Goal: Task Accomplishment & Management: Complete application form

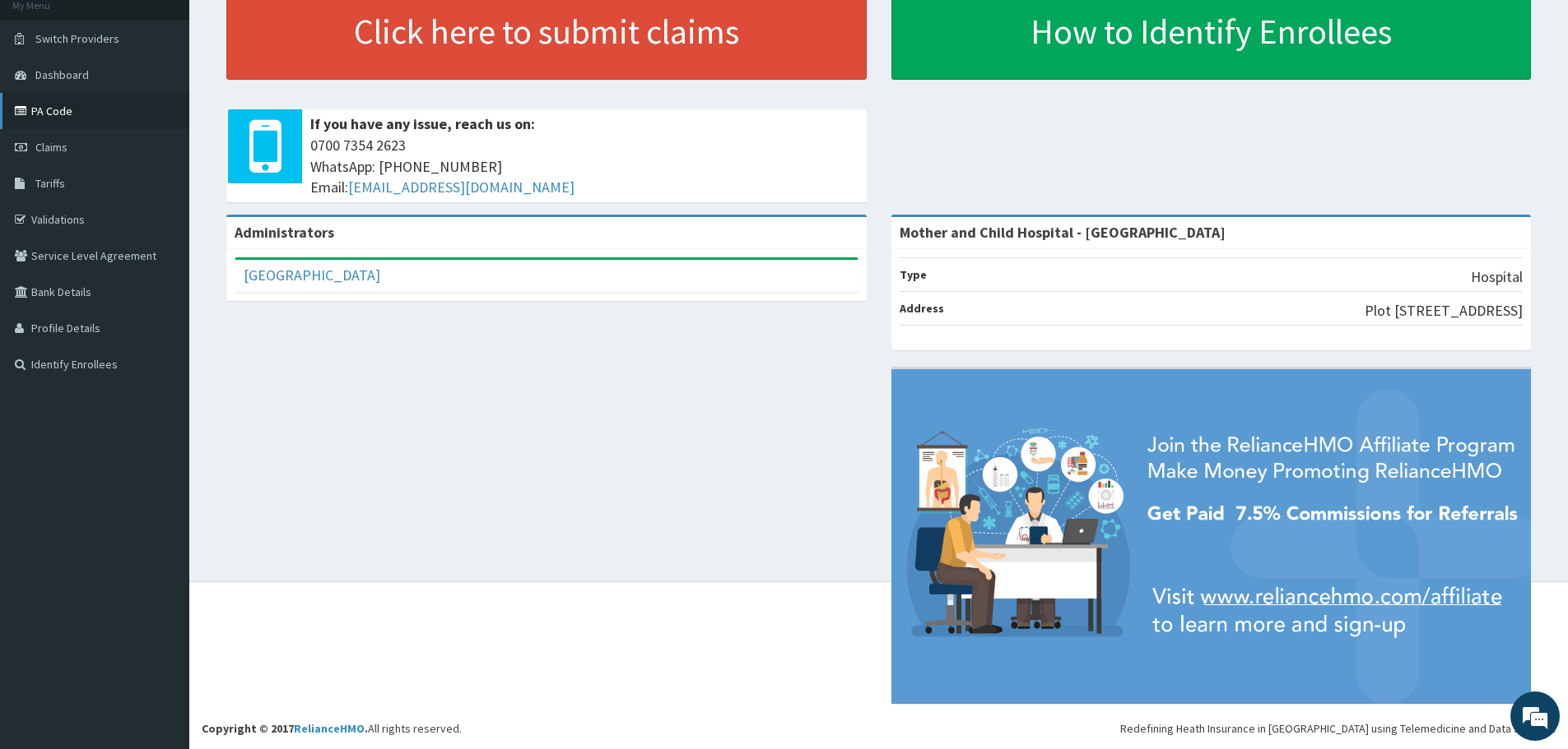
click at [47, 114] on link "PA Code" at bounding box center [94, 111] width 189 height 36
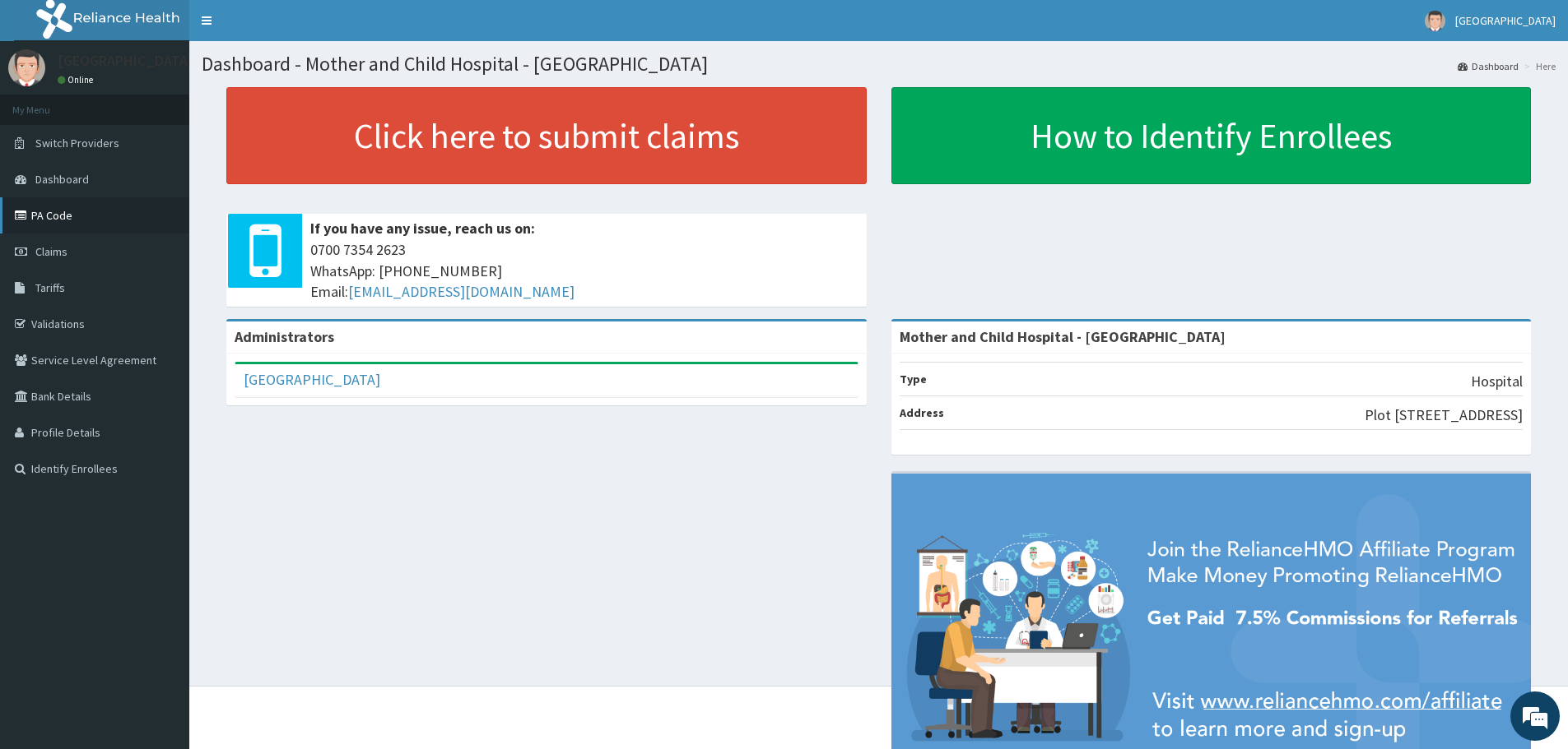
click at [32, 221] on link "PA Code" at bounding box center [94, 215] width 189 height 36
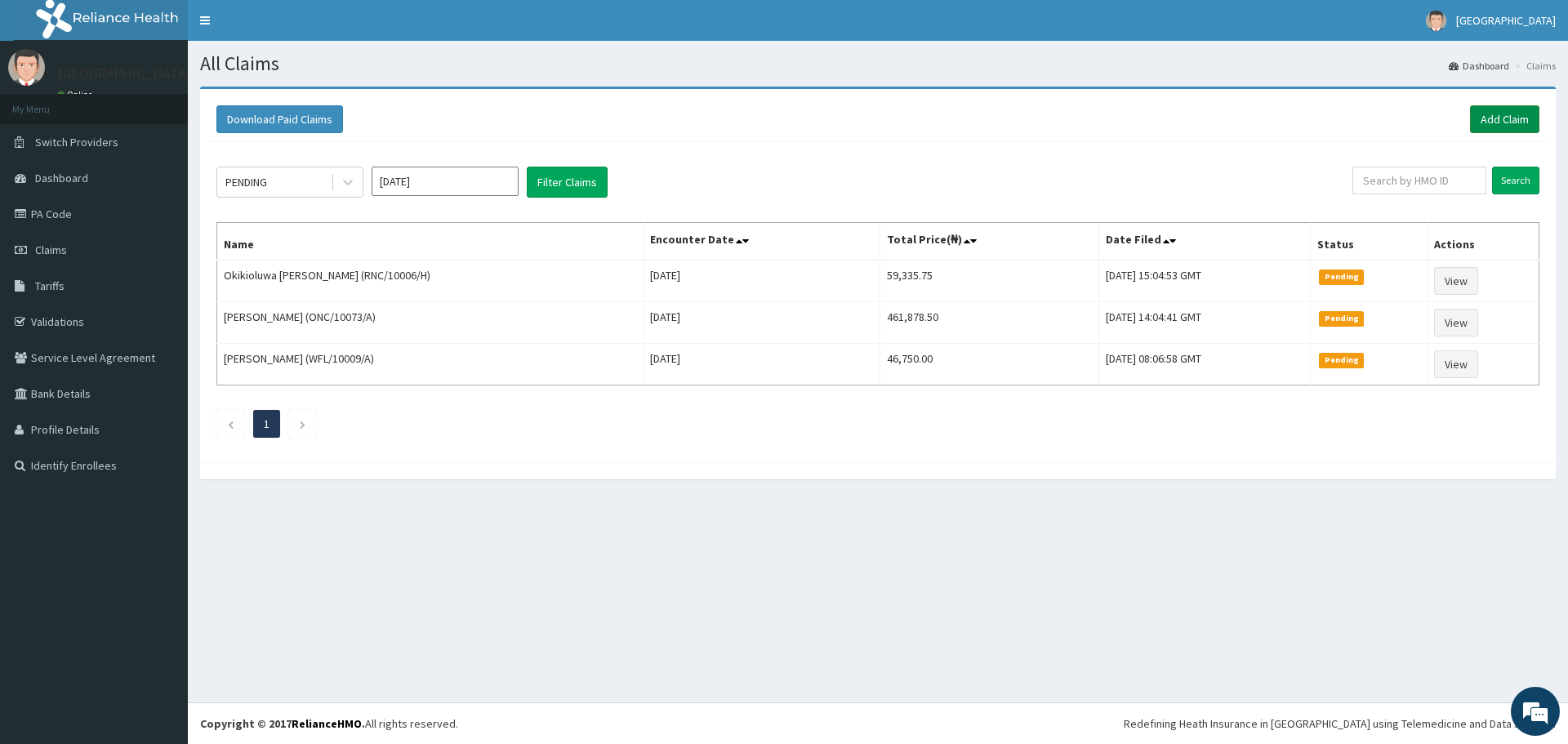
click at [1497, 120] on link "Add Claim" at bounding box center [1505, 118] width 69 height 28
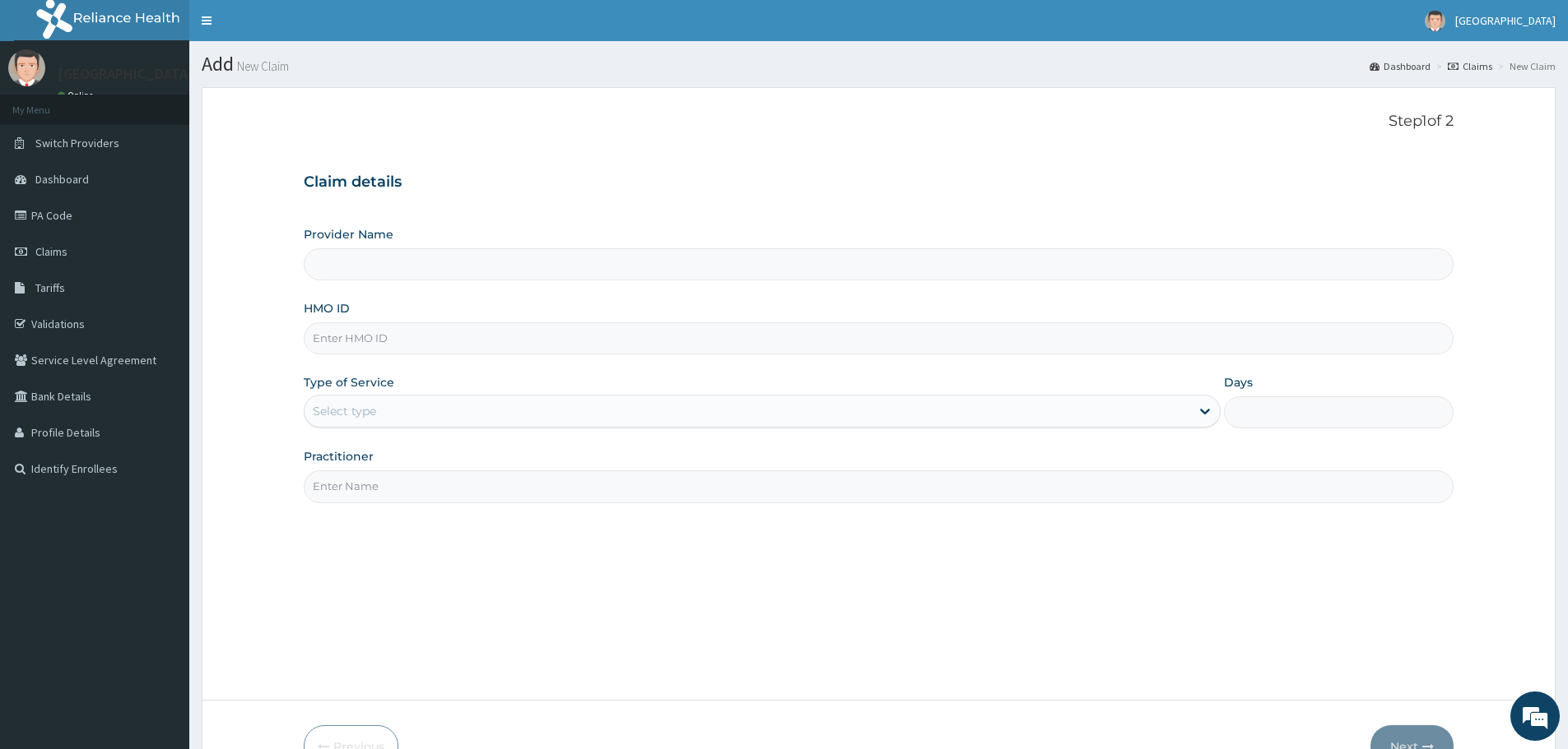
type input "Mother and Child Hospital - [GEOGRAPHIC_DATA]"
click at [567, 336] on input "HMO ID" at bounding box center [879, 339] width 1149 height 32
type input "LOE/10172/B"
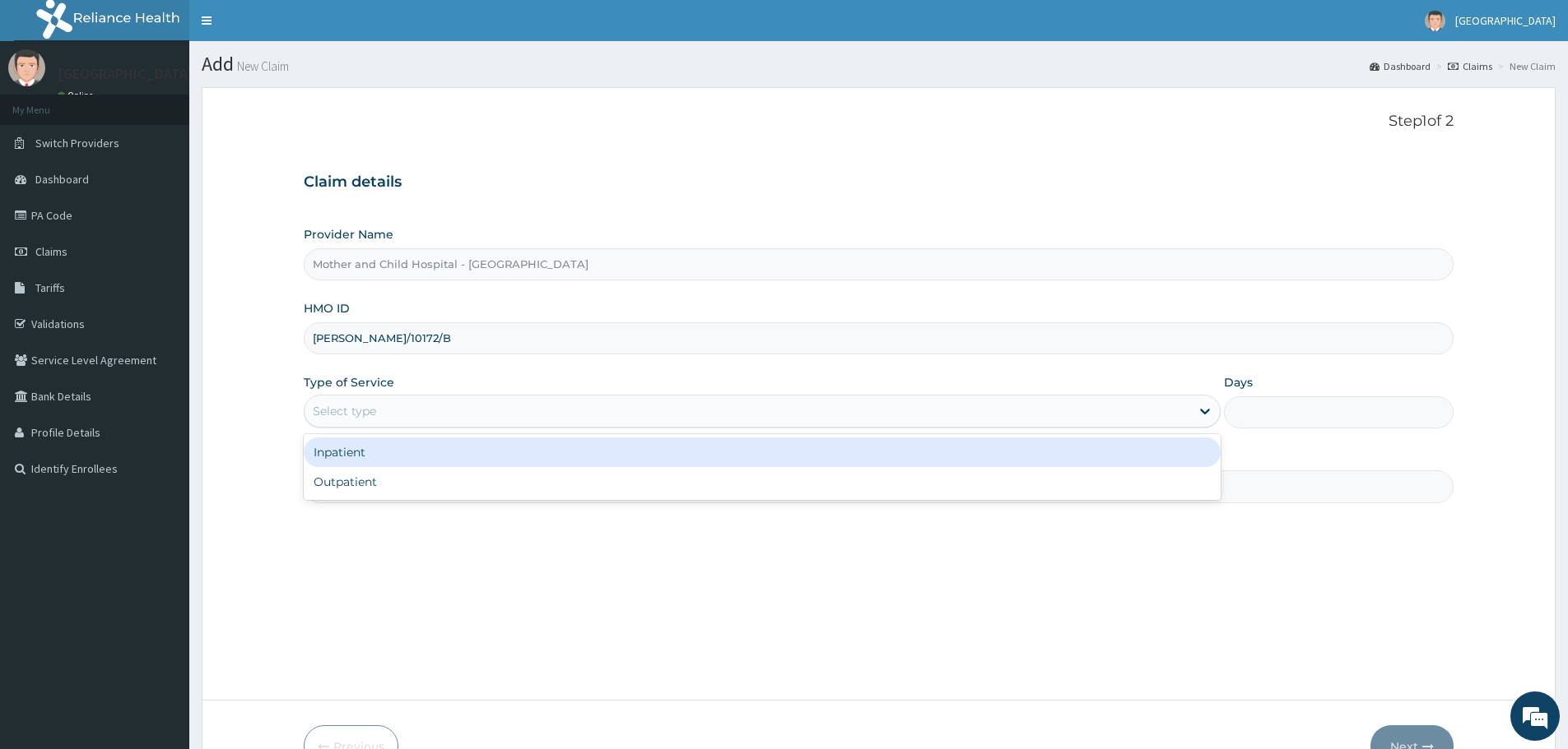
click at [401, 408] on div "Select type" at bounding box center [748, 410] width 886 height 26
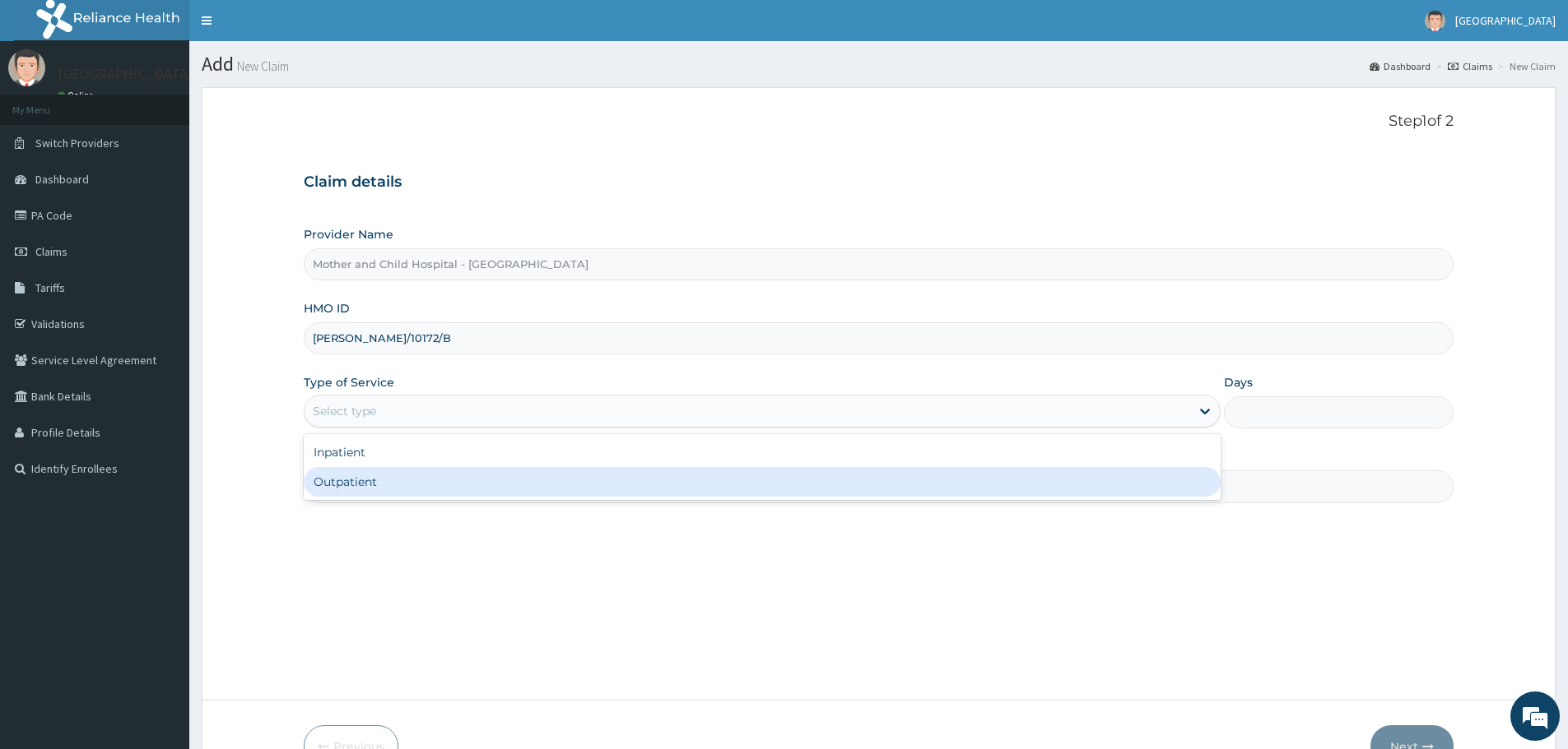
click at [384, 478] on div "Outpatient" at bounding box center [762, 481] width 916 height 30
type input "1"
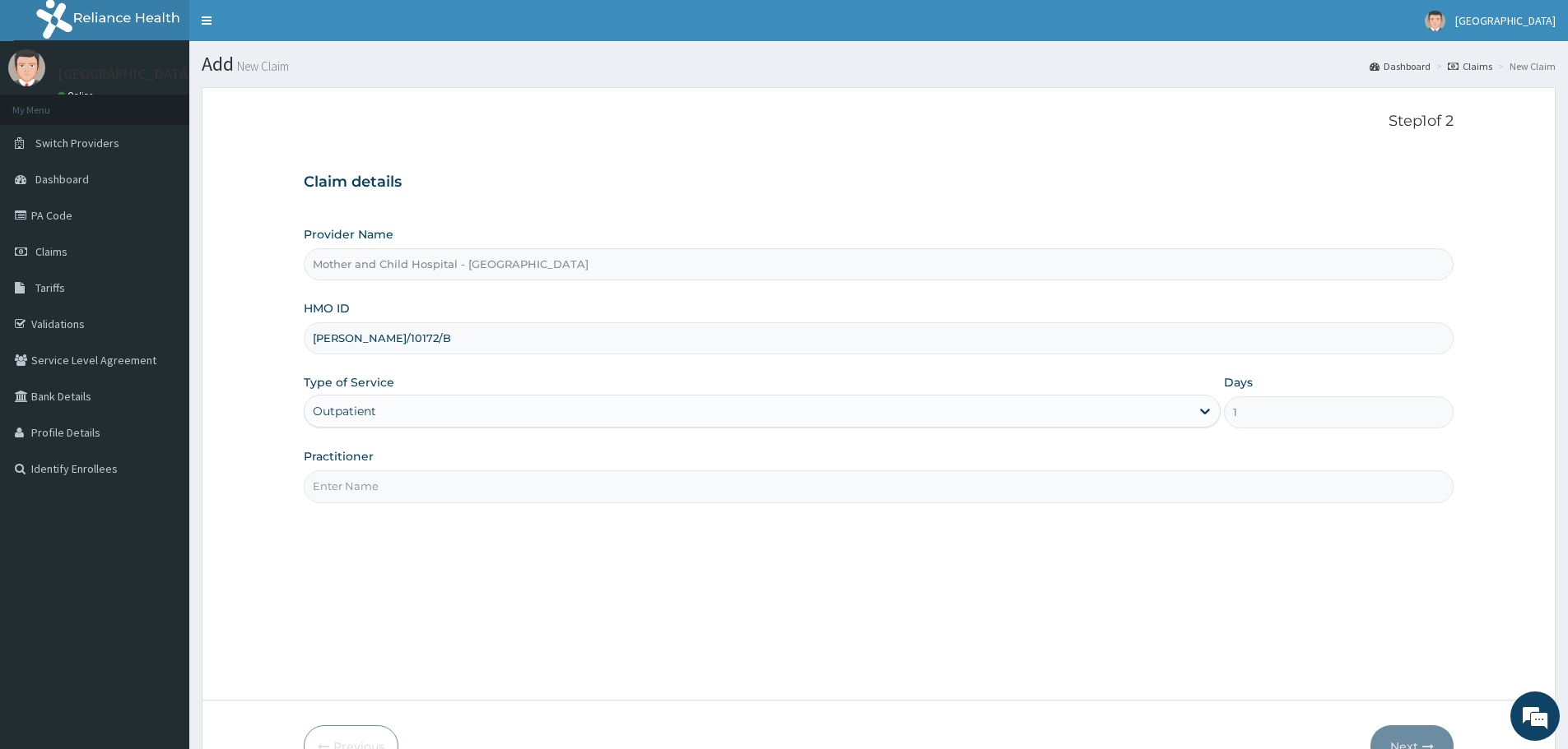
click at [383, 486] on input "Practitioner" at bounding box center [879, 486] width 1149 height 32
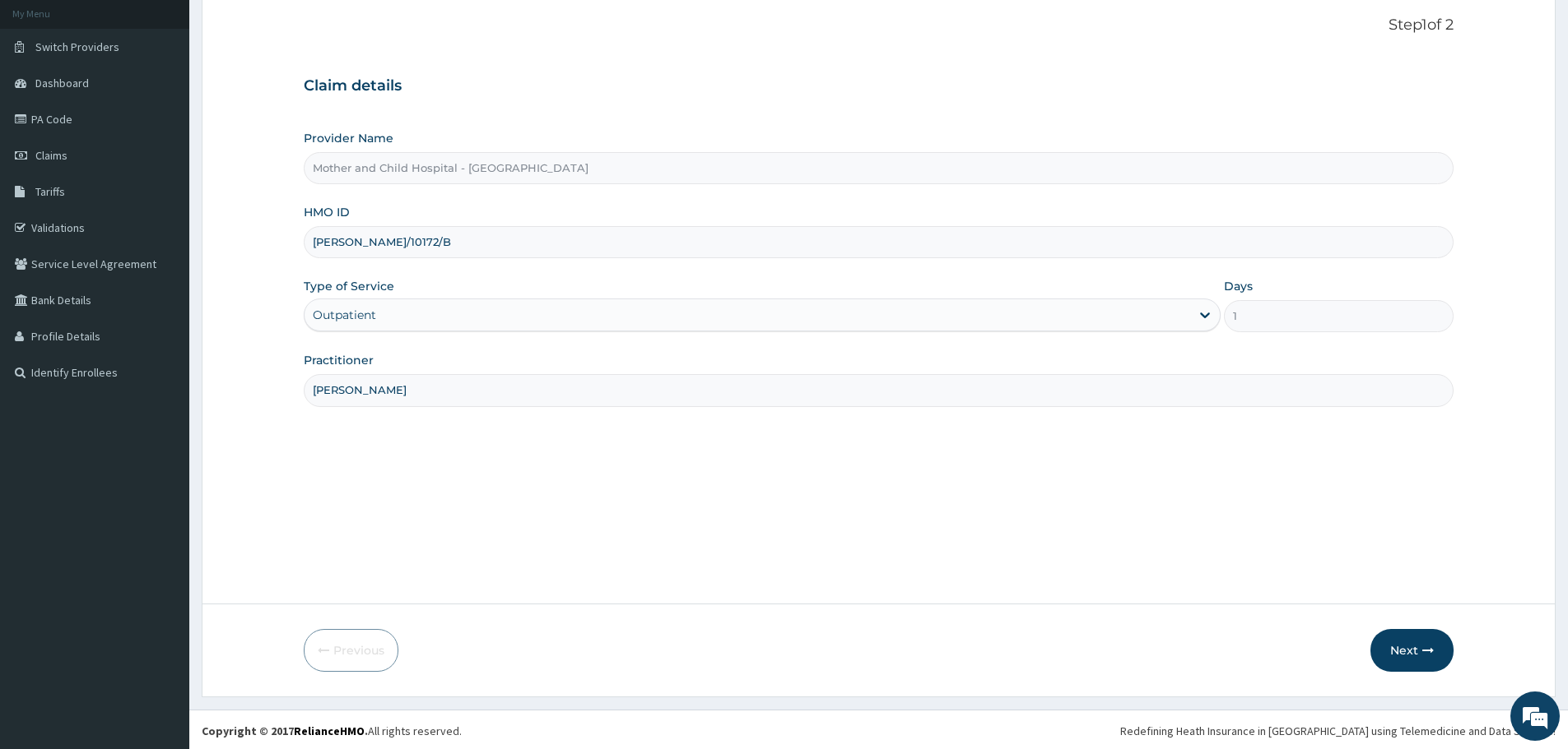
scroll to position [99, 0]
type input "DR ROTIMI"
click at [1393, 650] on button "Next" at bounding box center [1411, 648] width 83 height 43
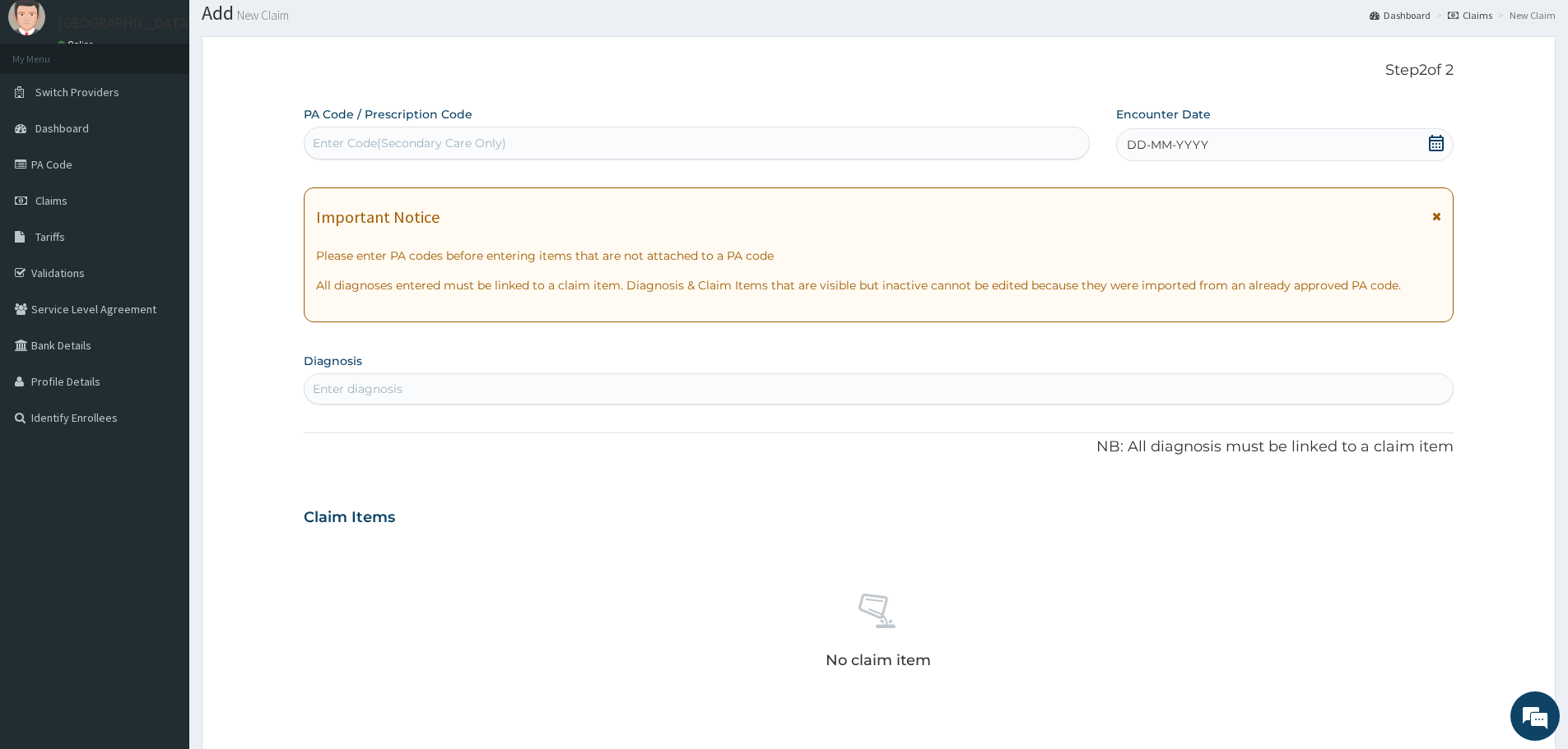
scroll to position [0, 0]
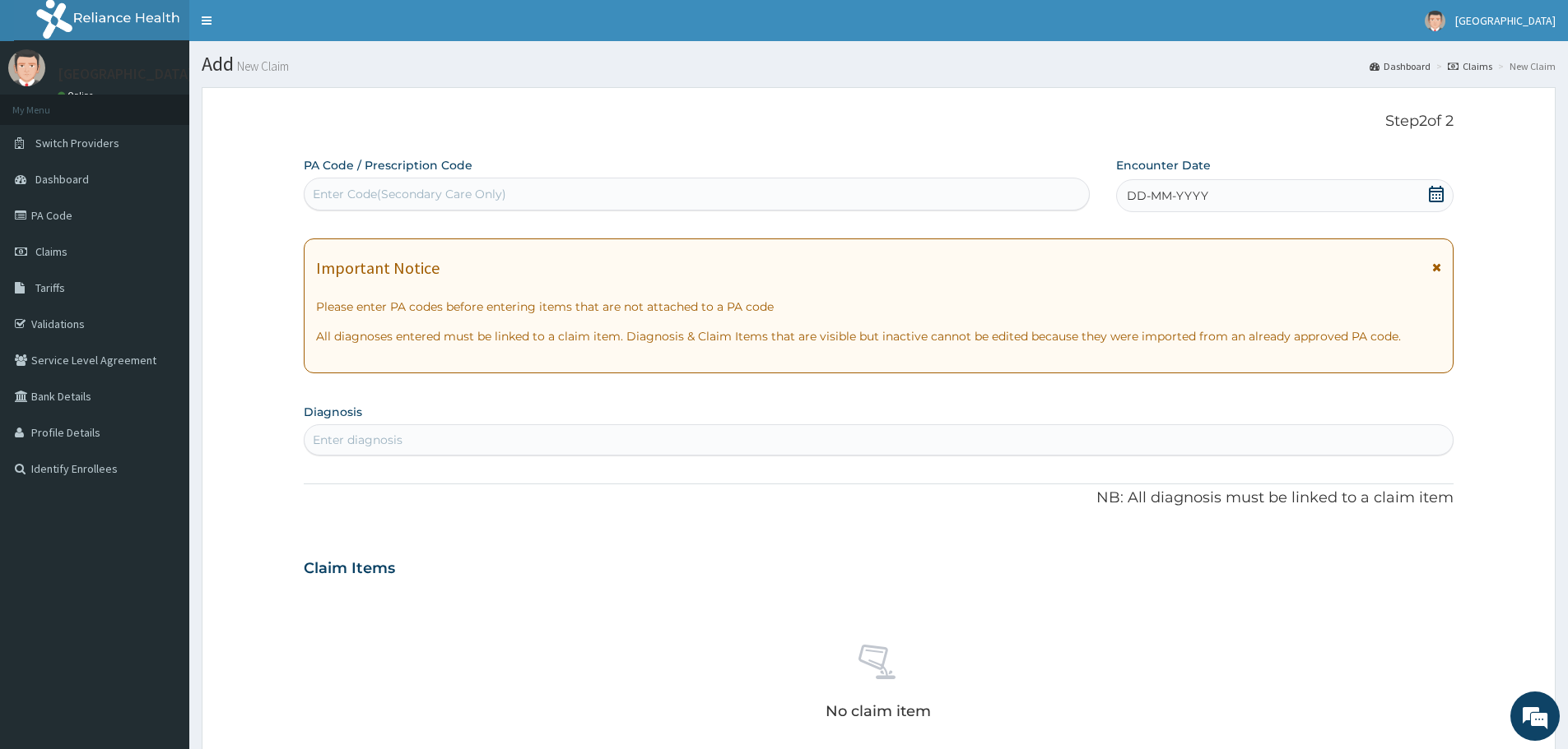
click at [1436, 195] on icon at bounding box center [1435, 194] width 15 height 16
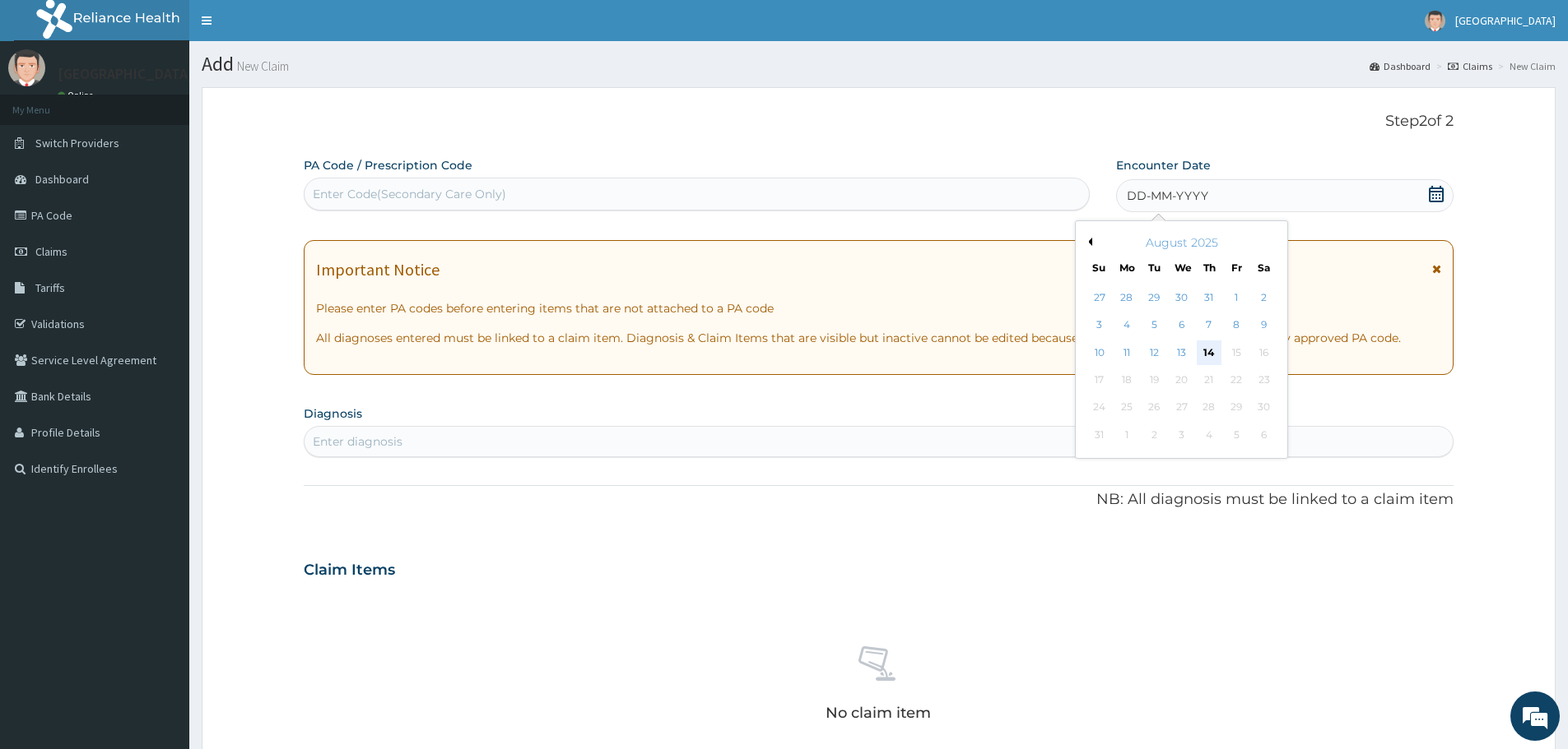
click at [1208, 356] on div "14" at bounding box center [1209, 353] width 25 height 25
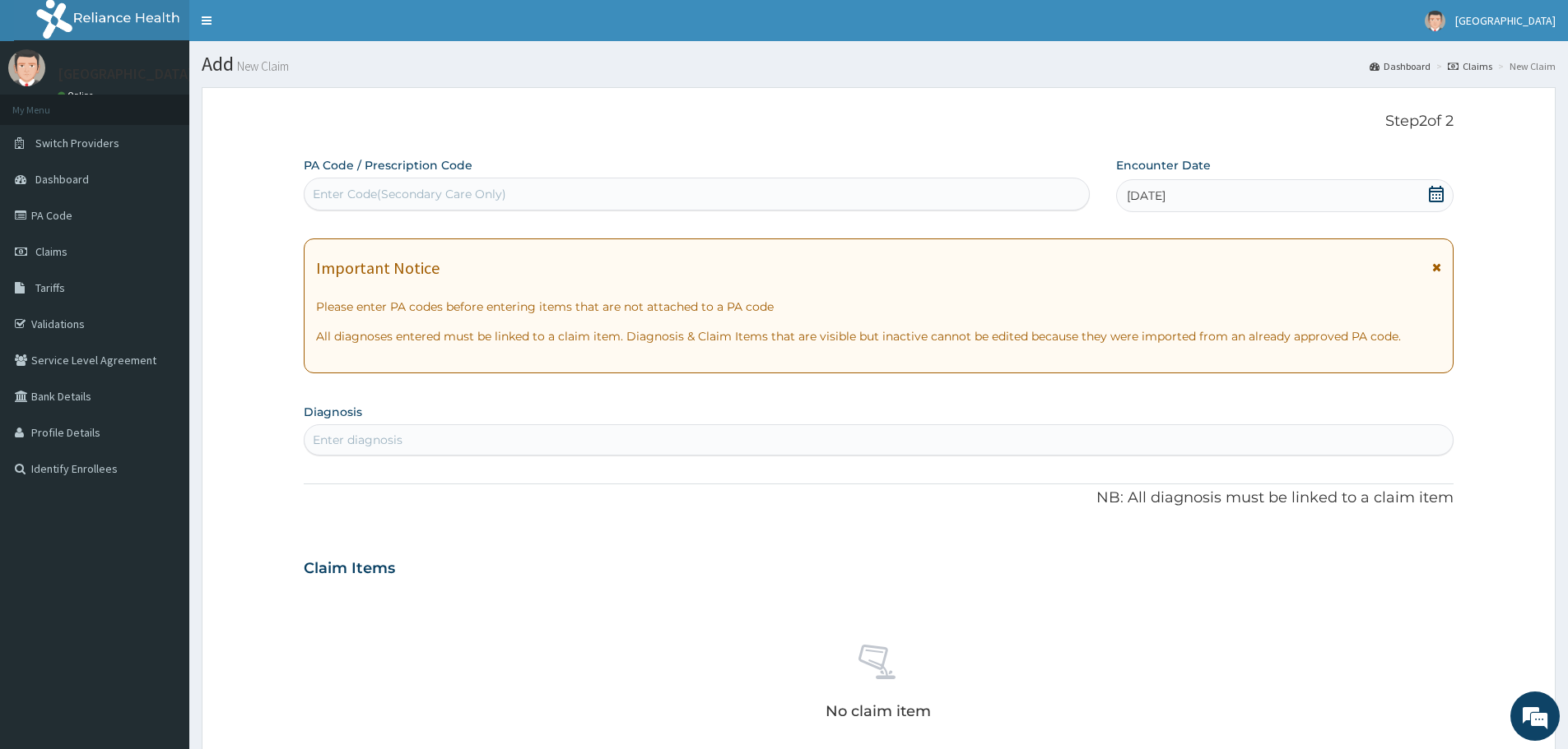
click at [426, 440] on div "Enter diagnosis" at bounding box center [879, 439] width 1148 height 26
click at [455, 193] on div "Enter Code(Secondary Care Only)" at bounding box center [410, 194] width 194 height 16
type input "PA/8310D2"
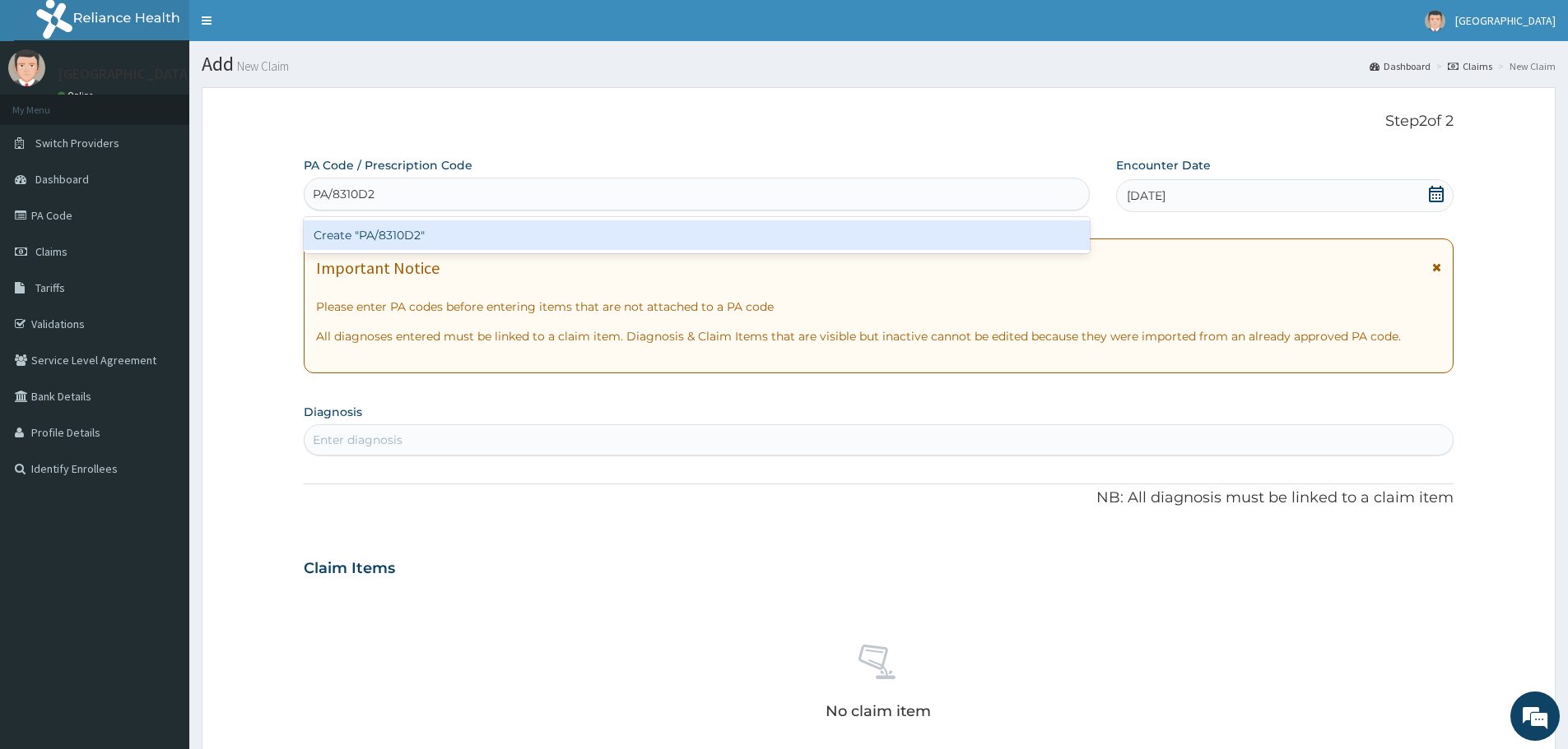
click at [404, 233] on div "Create "PA/8310D2"" at bounding box center [697, 235] width 786 height 30
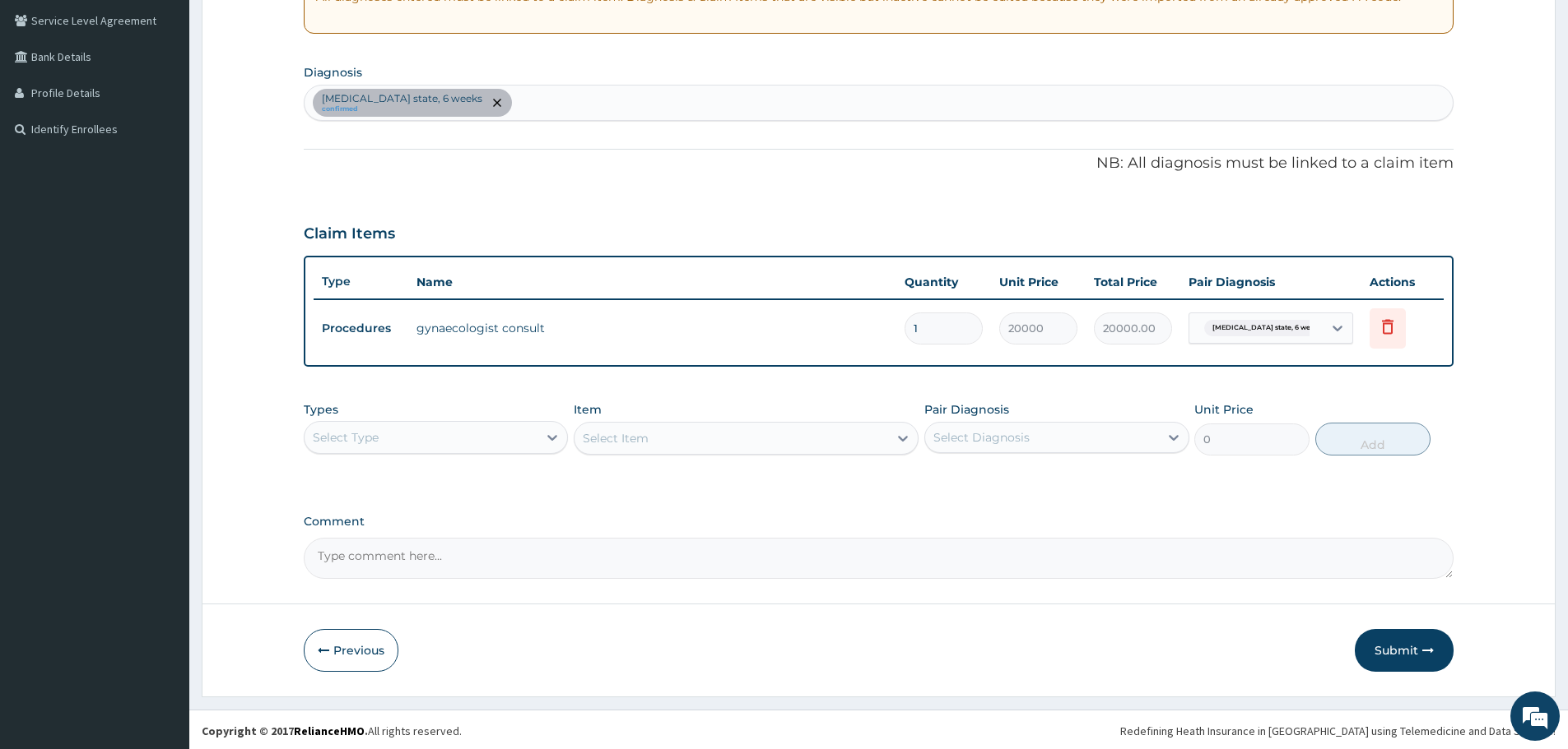
scroll to position [342, 0]
click at [1397, 644] on button "Submit" at bounding box center [1404, 648] width 99 height 43
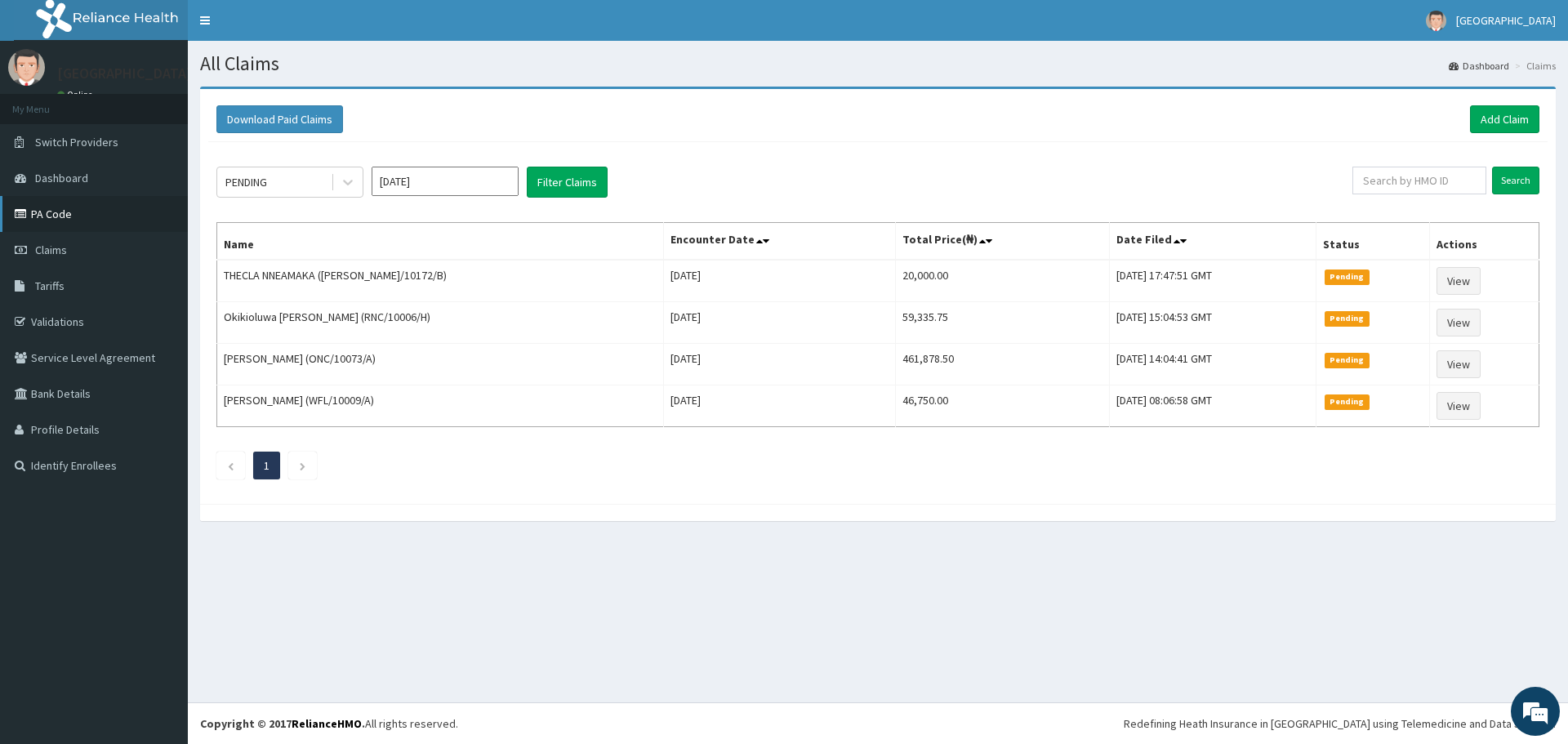
click at [52, 217] on link "PA Code" at bounding box center [93, 214] width 188 height 36
